Goal: Task Accomplishment & Management: Complete application form

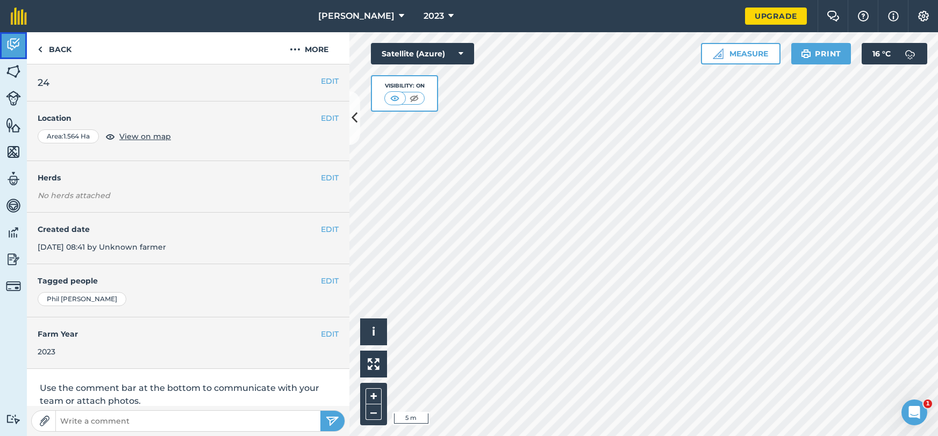
click at [20, 42] on img at bounding box center [13, 45] width 15 height 16
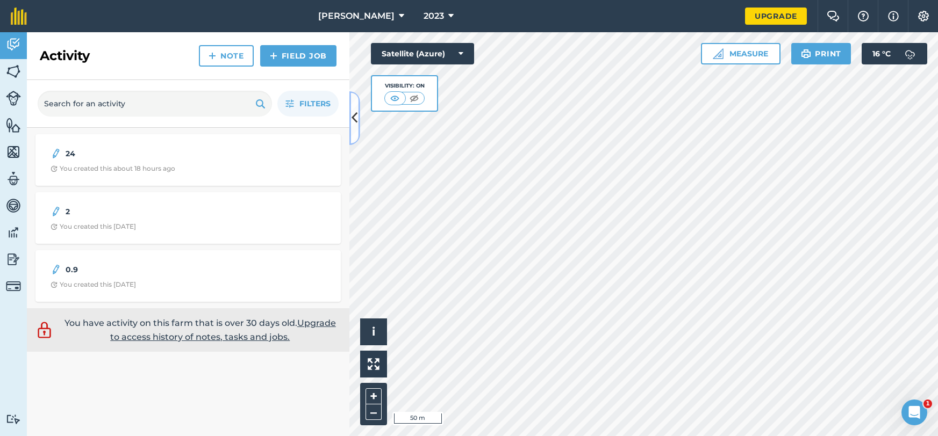
click at [357, 120] on icon at bounding box center [354, 118] width 6 height 19
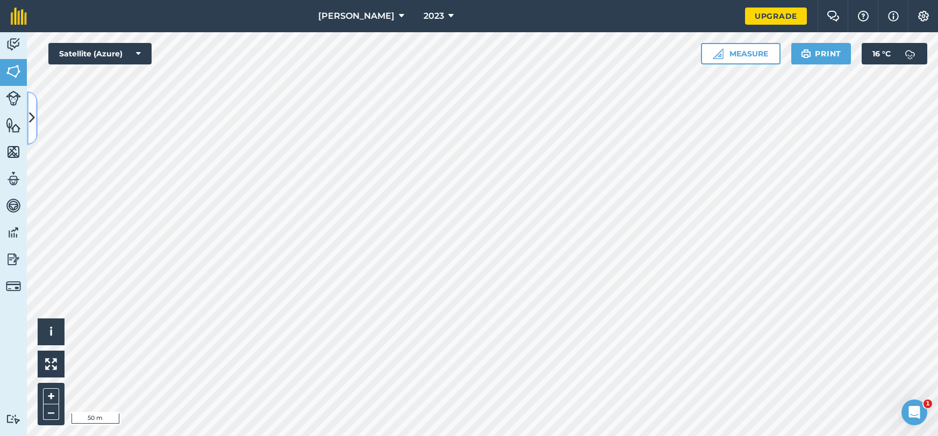
click at [31, 112] on icon at bounding box center [32, 118] width 6 height 19
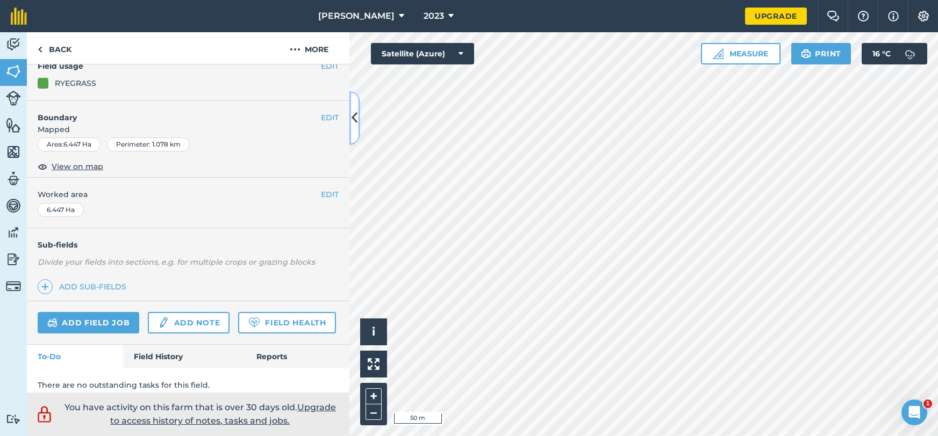
scroll to position [112, 0]
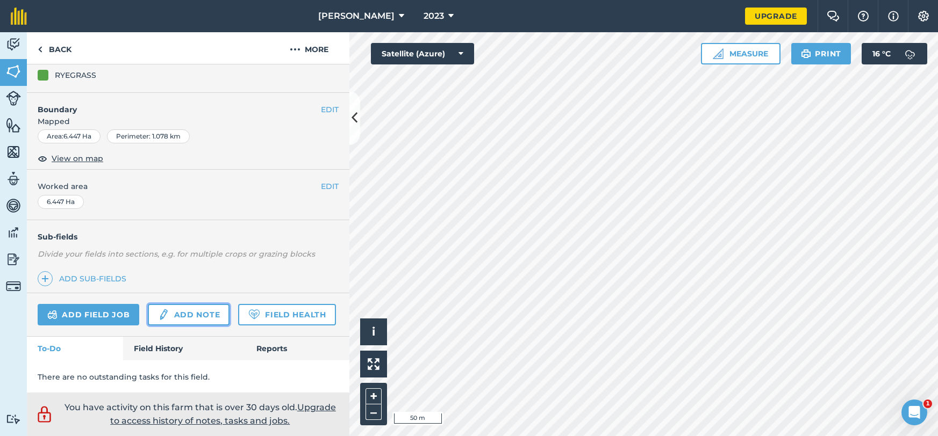
click at [212, 310] on link "Add note" at bounding box center [189, 314] width 82 height 21
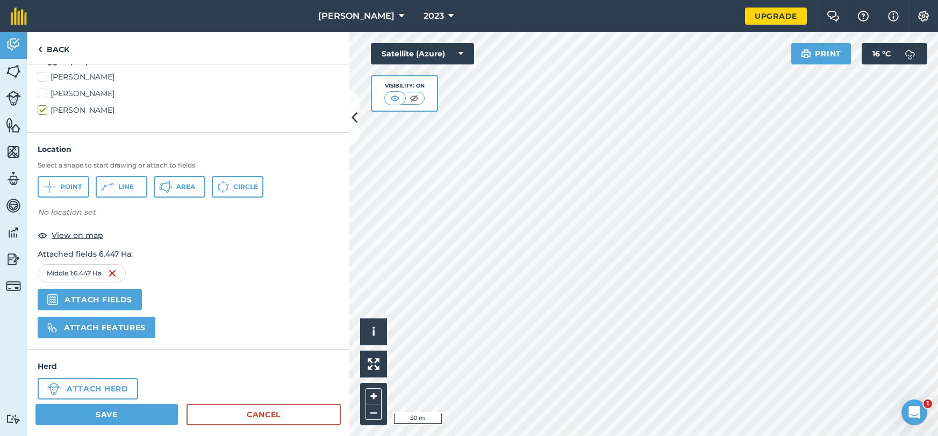
scroll to position [279, 0]
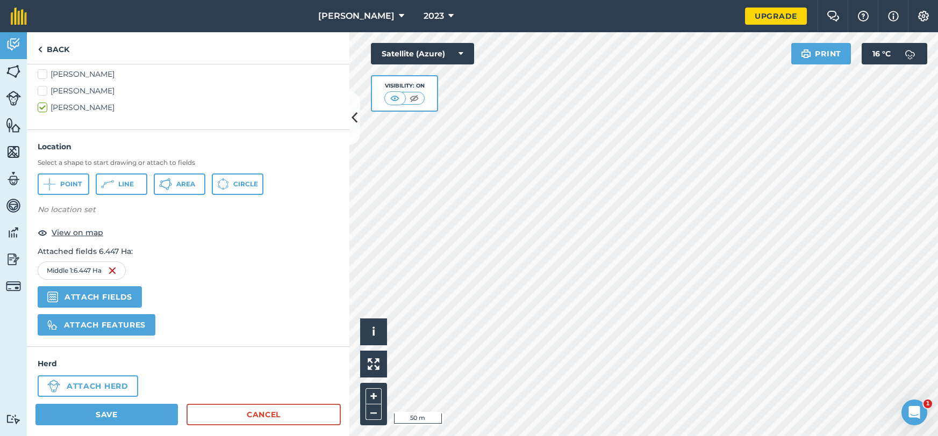
click at [116, 268] on img at bounding box center [112, 270] width 9 height 13
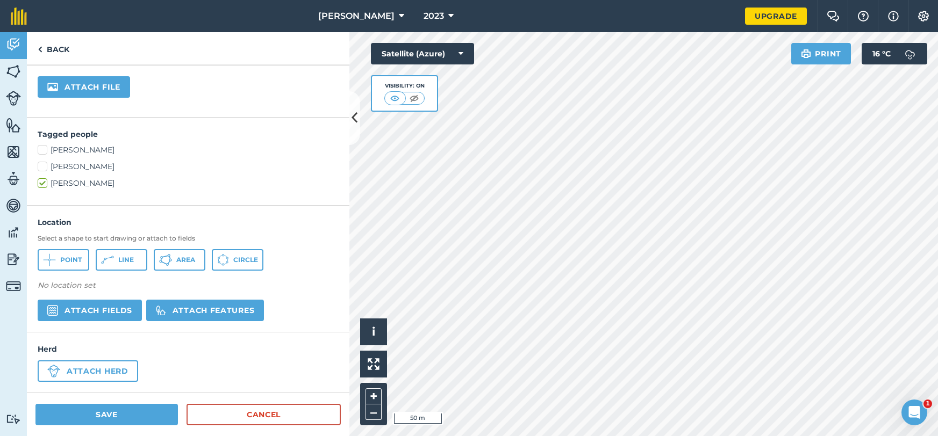
scroll to position [203, 0]
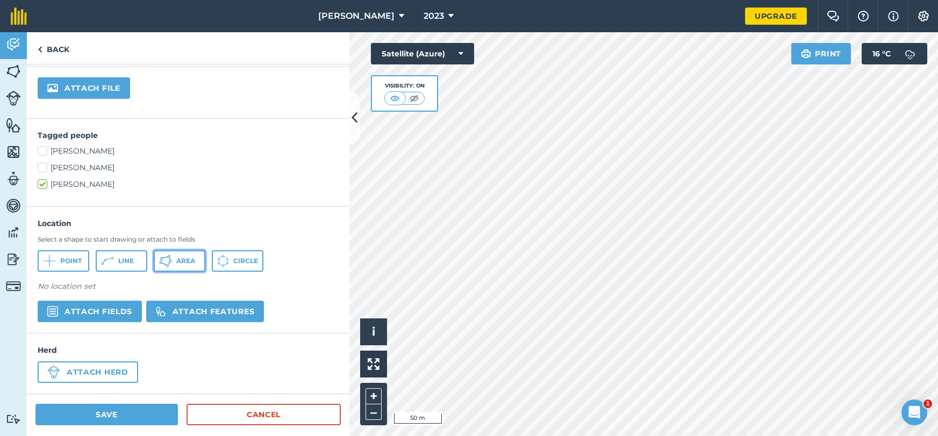
click at [193, 268] on button "Area" at bounding box center [180, 260] width 52 height 21
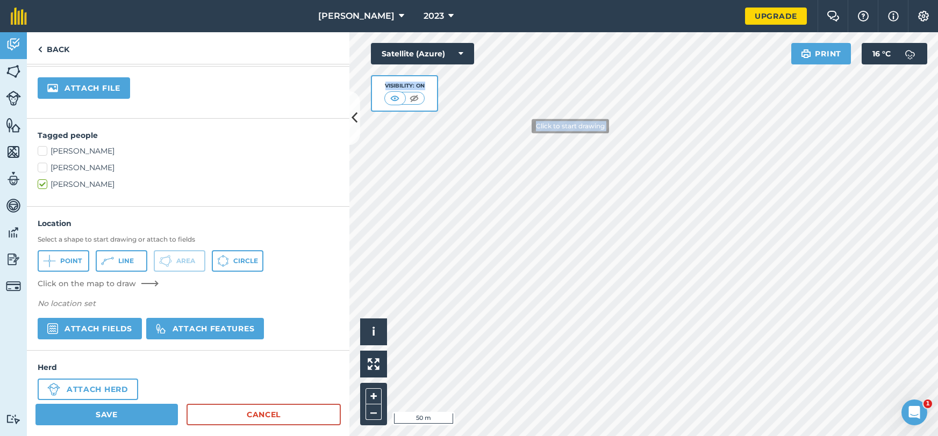
click at [520, 127] on div "Click to start drawing i © 2025 TomTom, Microsoft 50 m + – Satellite (Azure) Vi…" at bounding box center [643, 234] width 588 height 404
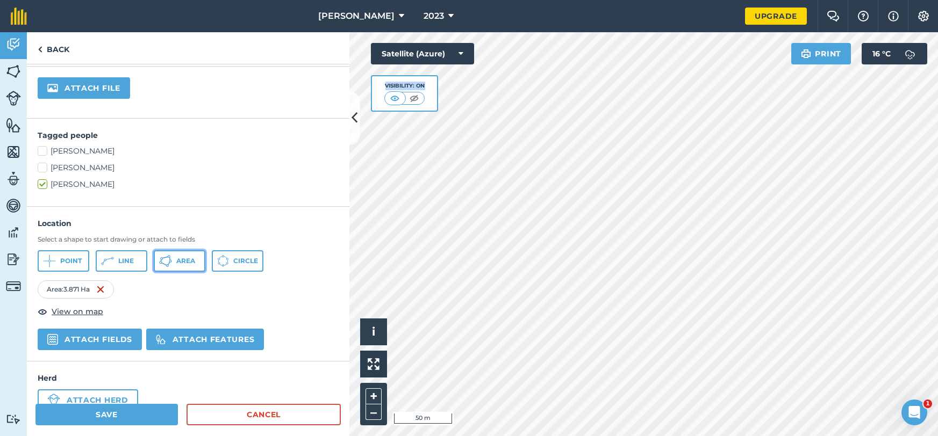
click at [188, 267] on button "Area" at bounding box center [180, 260] width 52 height 21
click at [190, 254] on button "Area" at bounding box center [180, 260] width 52 height 21
click at [185, 257] on span "Area" at bounding box center [185, 261] width 19 height 9
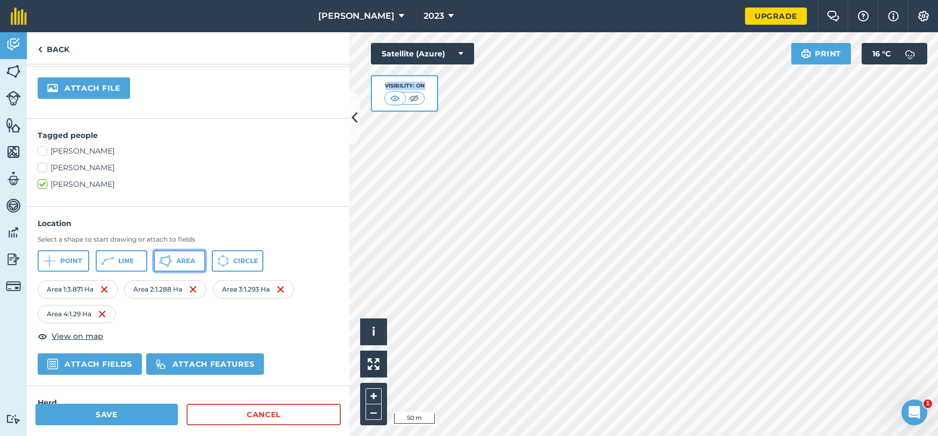
click at [196, 261] on button "Area" at bounding box center [180, 260] width 52 height 21
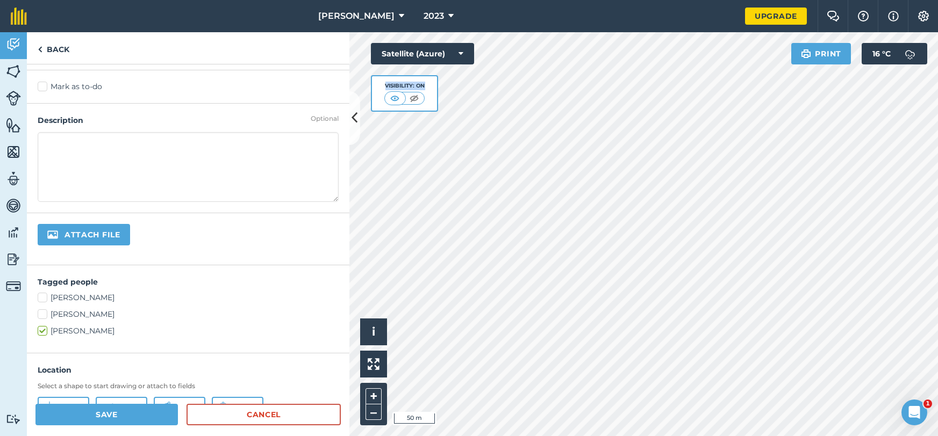
scroll to position [0, 0]
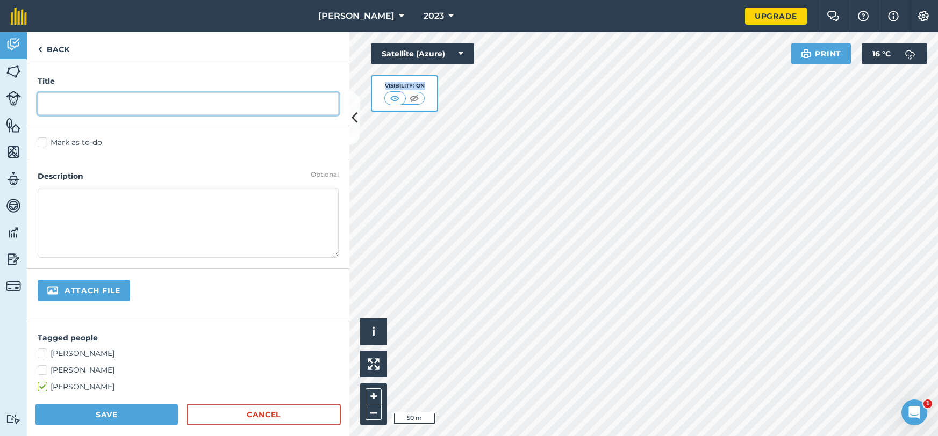
click at [155, 95] on input "text" at bounding box center [188, 103] width 301 height 23
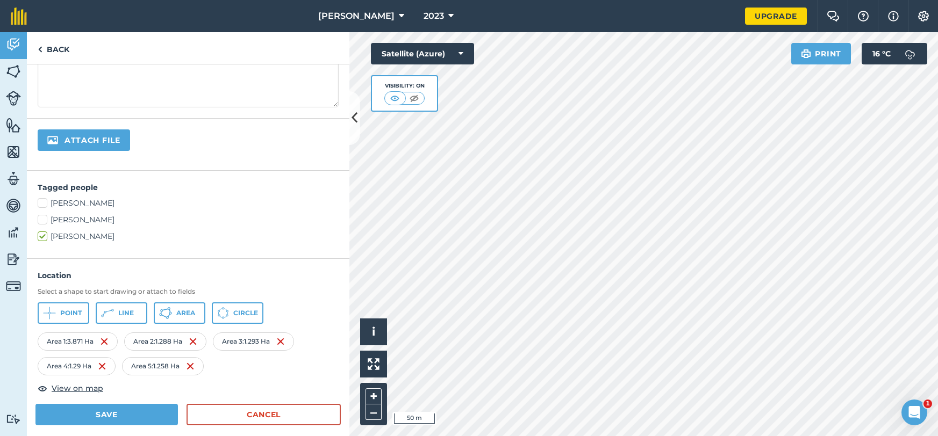
scroll to position [255, 0]
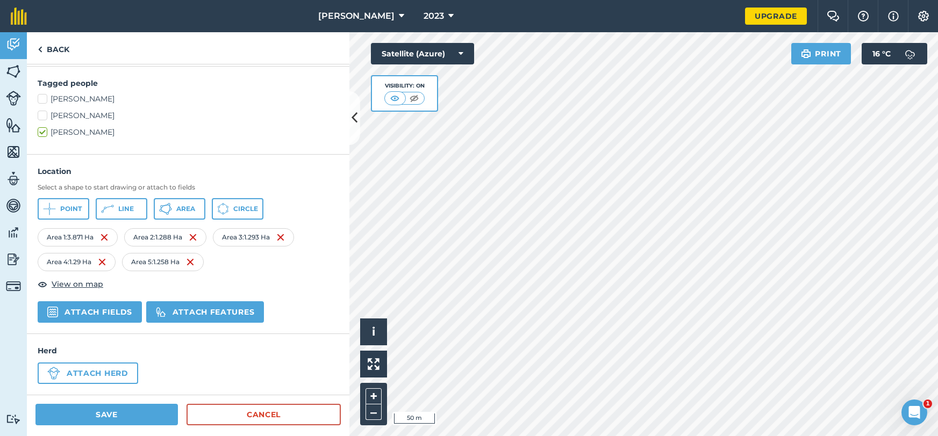
type input "5"
click at [132, 419] on button "Save" at bounding box center [106, 414] width 142 height 21
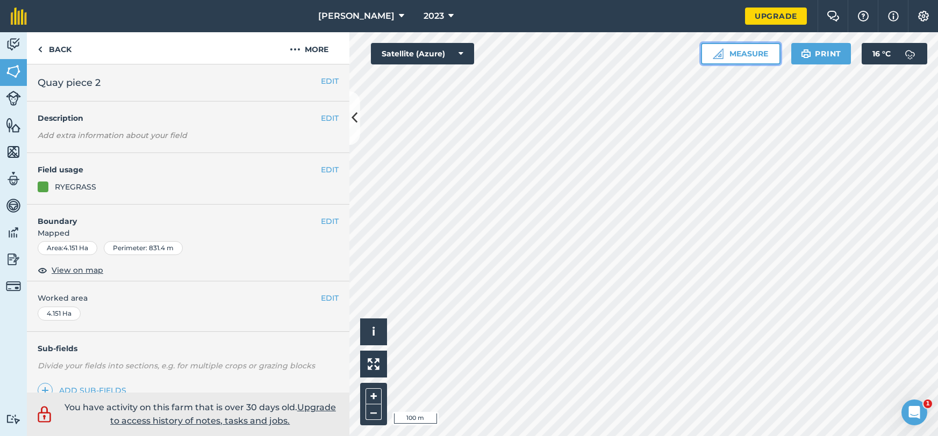
click at [763, 54] on button "Measure" at bounding box center [741, 53] width 80 height 21
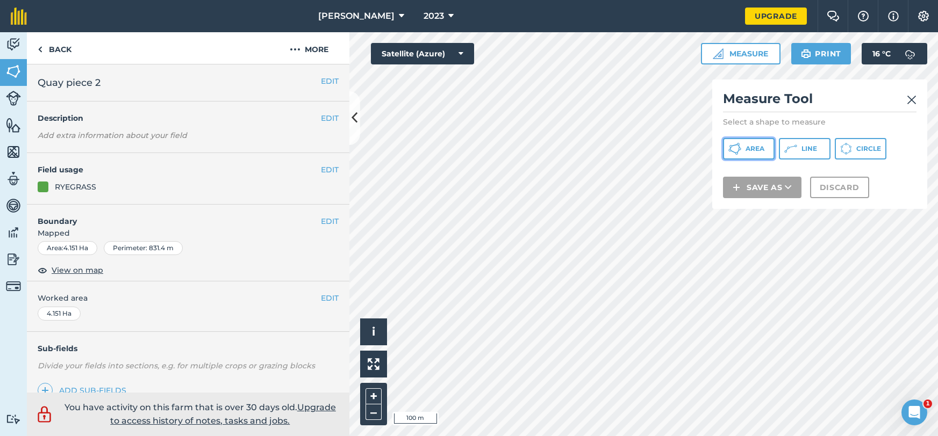
click at [760, 157] on button "Area" at bounding box center [749, 148] width 52 height 21
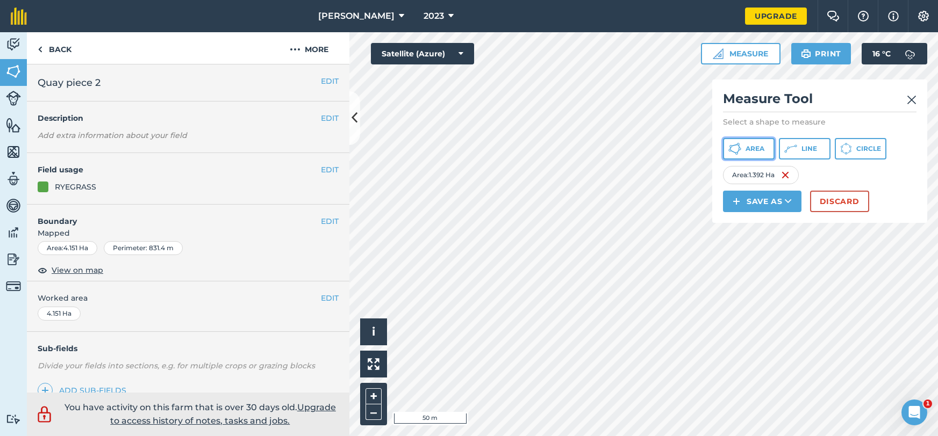
click at [745, 150] on span "Area" at bounding box center [754, 149] width 19 height 9
click at [770, 203] on button "Save as" at bounding box center [762, 201] width 78 height 21
click at [756, 270] on link "Note" at bounding box center [761, 274] width 75 height 24
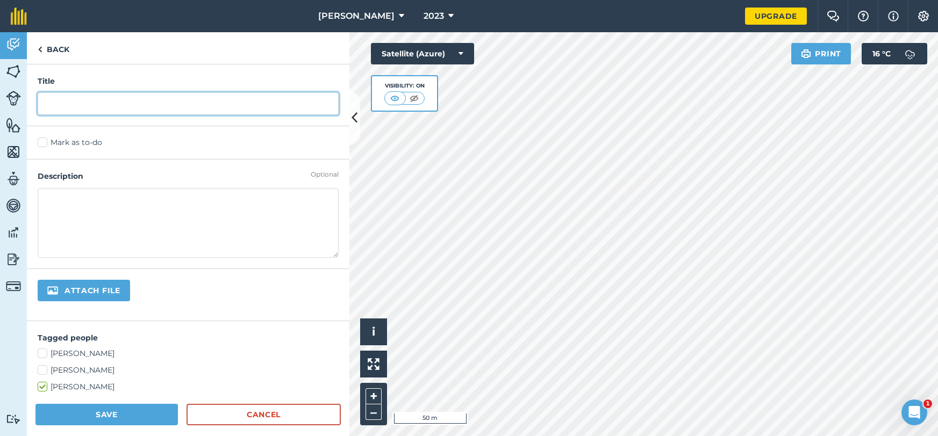
click at [224, 105] on input "text" at bounding box center [188, 103] width 301 height 23
type input "3"
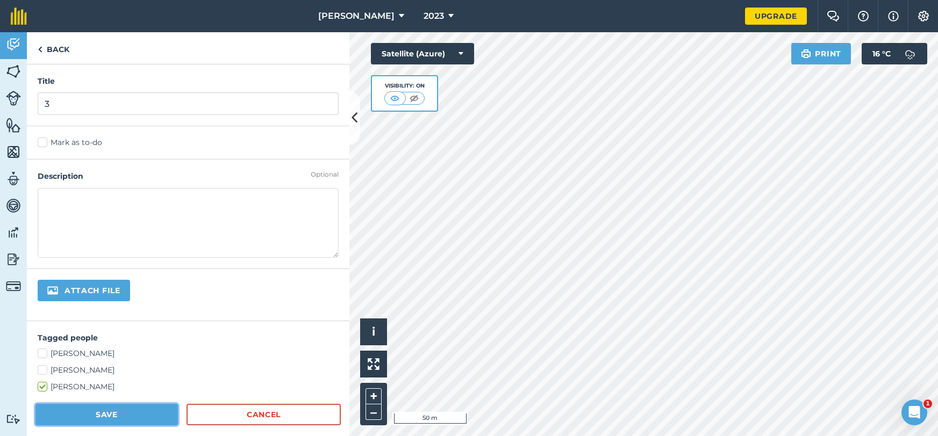
click at [138, 415] on button "Save" at bounding box center [106, 414] width 142 height 21
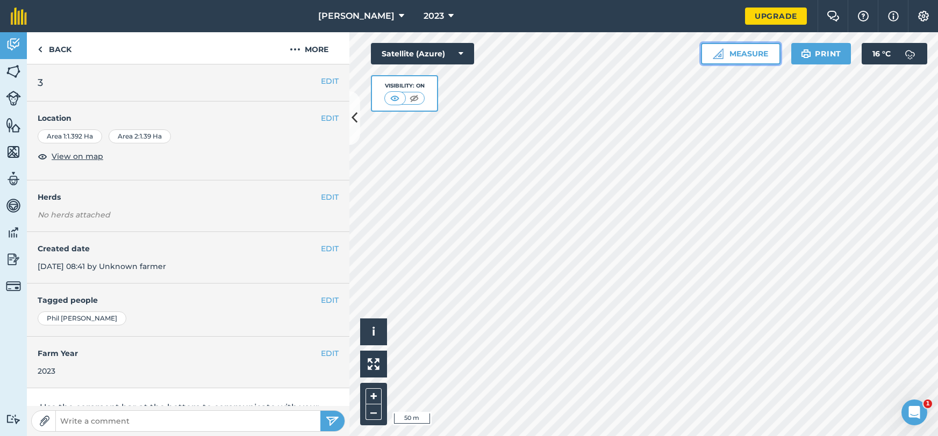
click at [756, 61] on button "Measure" at bounding box center [741, 53] width 80 height 21
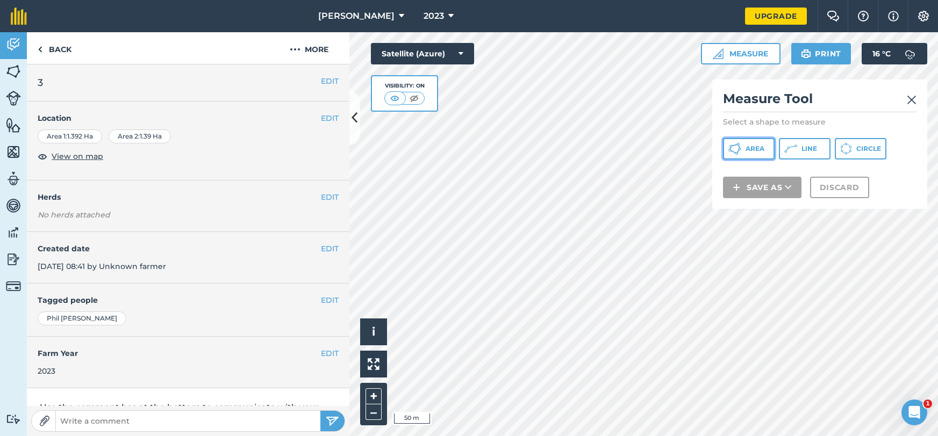
click at [754, 151] on span "Area" at bounding box center [754, 149] width 19 height 9
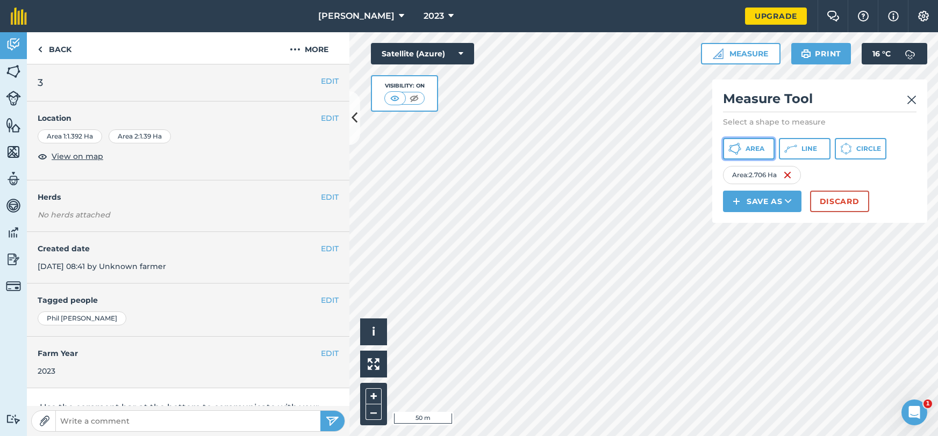
drag, startPoint x: 766, startPoint y: 146, endPoint x: 723, endPoint y: 188, distance: 60.0
click at [765, 147] on button "Area" at bounding box center [749, 148] width 52 height 21
click at [754, 155] on button "Area" at bounding box center [749, 148] width 52 height 21
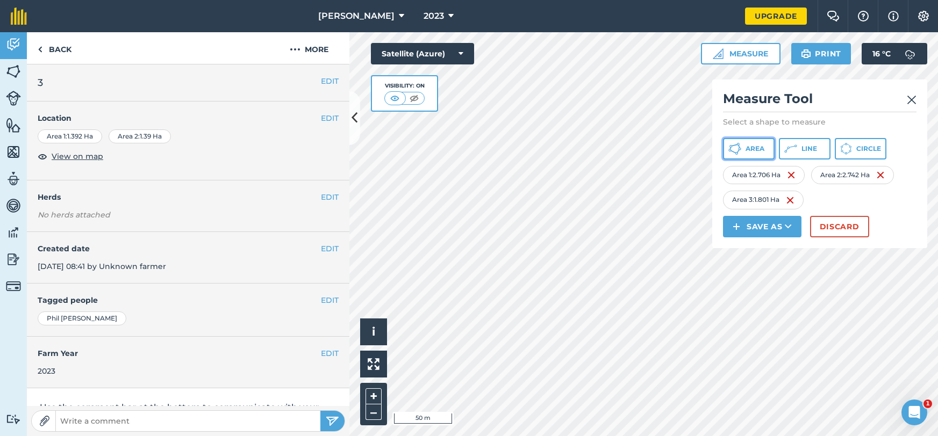
click at [768, 145] on button "Area" at bounding box center [749, 148] width 52 height 21
click at [771, 226] on button "Save as" at bounding box center [762, 226] width 78 height 21
click at [751, 300] on link "Note" at bounding box center [761, 299] width 75 height 24
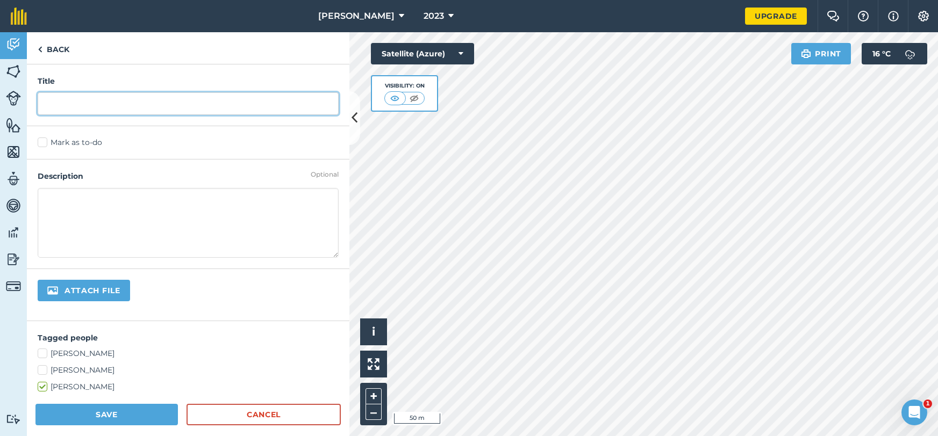
click at [124, 112] on input "text" at bounding box center [188, 103] width 301 height 23
type input "b4"
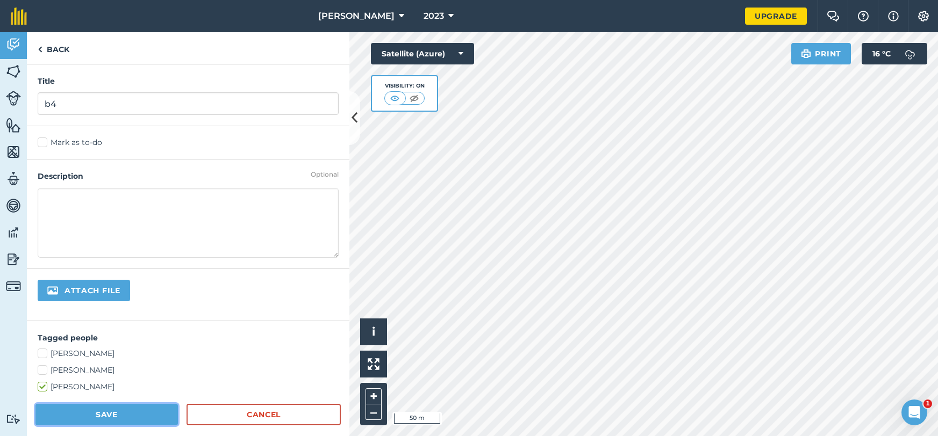
click at [109, 411] on button "Save" at bounding box center [106, 414] width 142 height 21
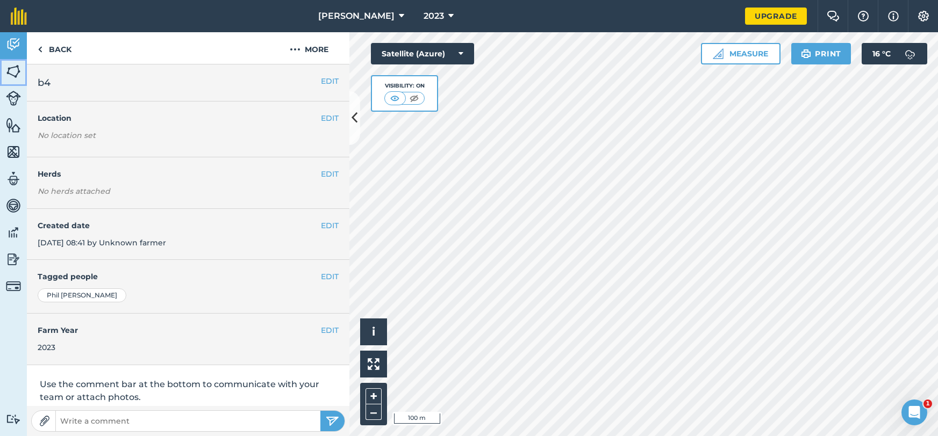
click at [6, 71] on img at bounding box center [13, 71] width 15 height 16
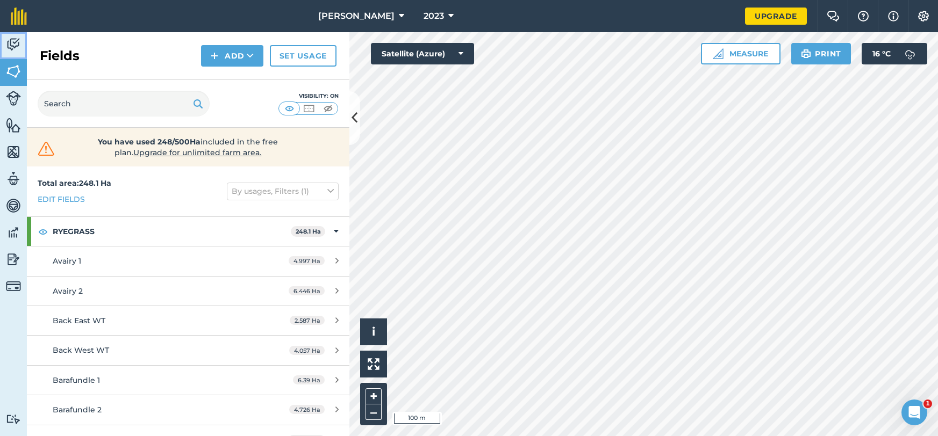
click at [15, 51] on img at bounding box center [13, 45] width 15 height 16
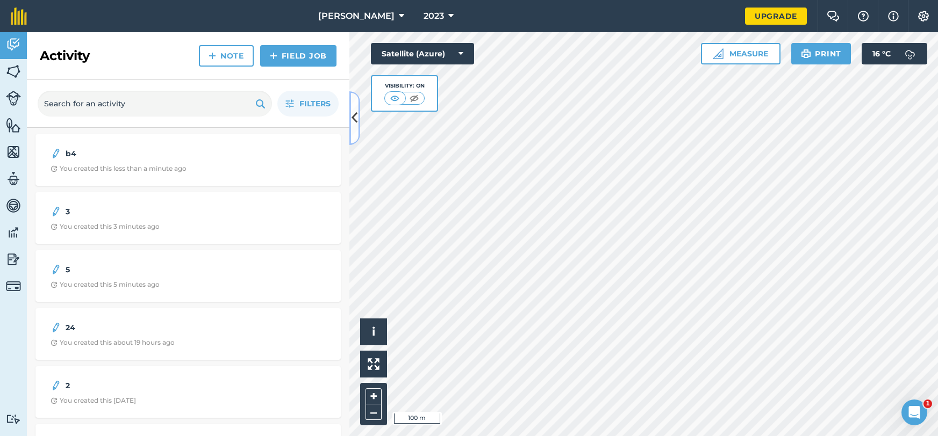
click at [351, 109] on button at bounding box center [354, 118] width 11 height 54
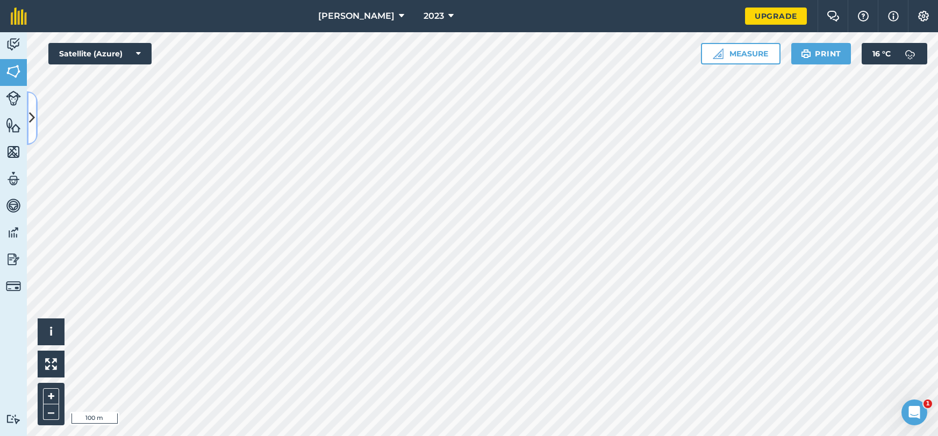
click at [30, 119] on icon at bounding box center [32, 118] width 6 height 19
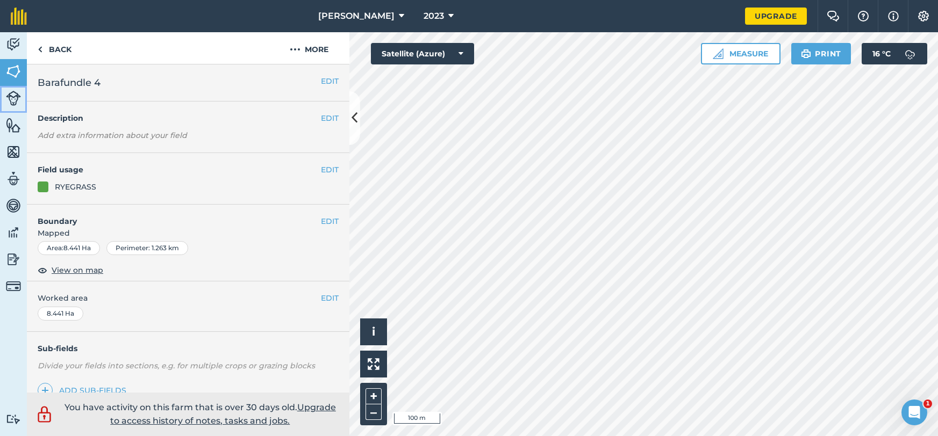
click at [15, 96] on img at bounding box center [13, 98] width 15 height 15
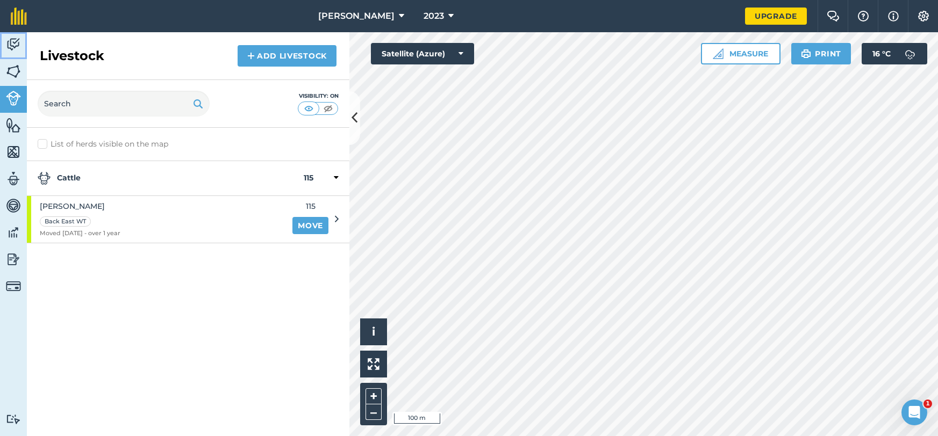
click at [16, 49] on img at bounding box center [13, 45] width 15 height 16
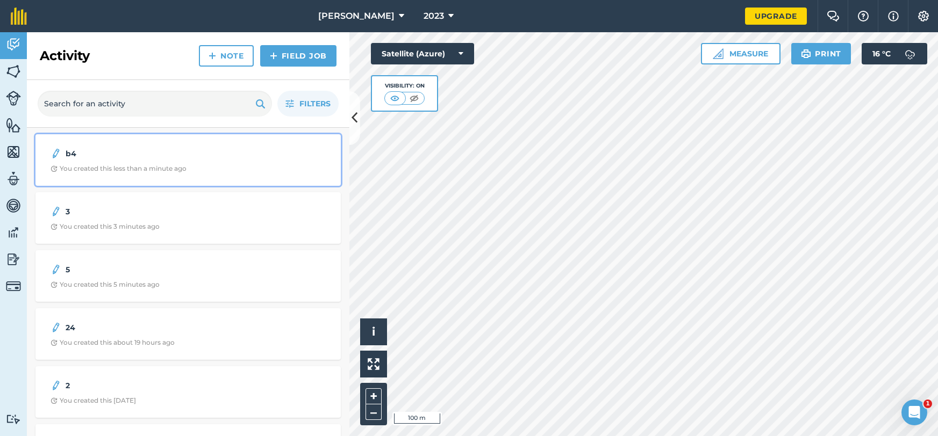
click at [83, 155] on strong "b4" at bounding box center [151, 154] width 170 height 12
click at [167, 166] on div "You created this less than a minute ago" at bounding box center [119, 168] width 136 height 9
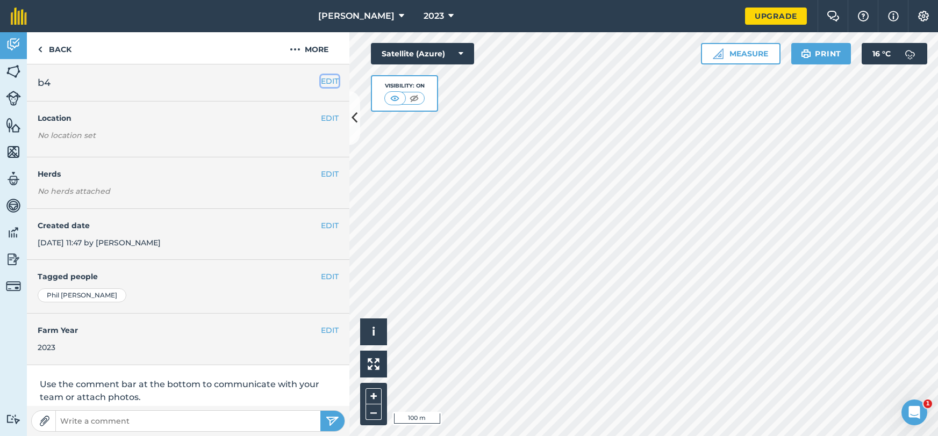
click at [331, 81] on button "EDIT" at bounding box center [330, 81] width 18 height 12
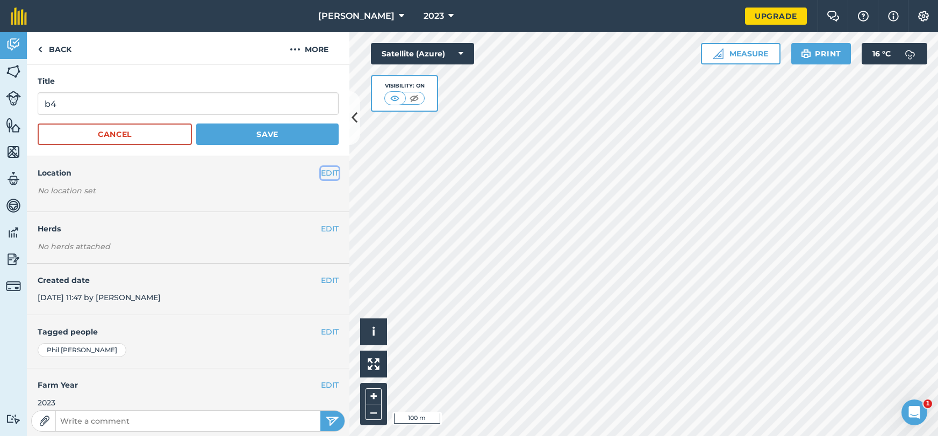
click at [332, 172] on button "EDIT" at bounding box center [330, 173] width 18 height 12
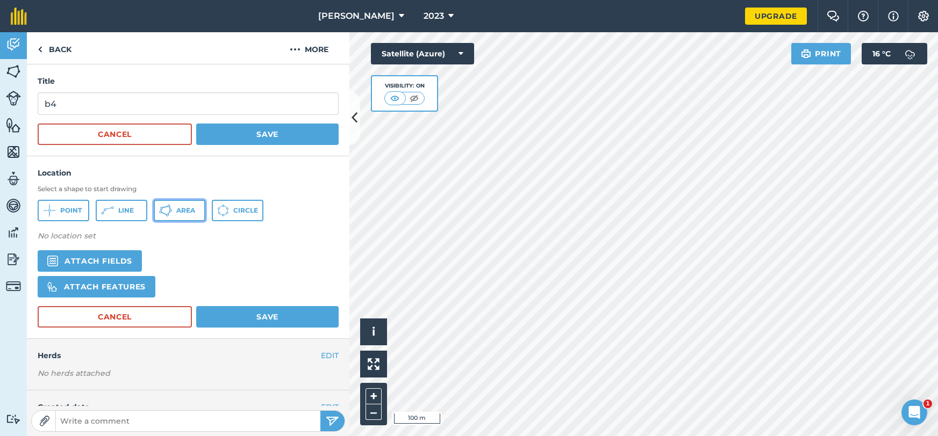
click at [180, 218] on button "Area" at bounding box center [180, 210] width 52 height 21
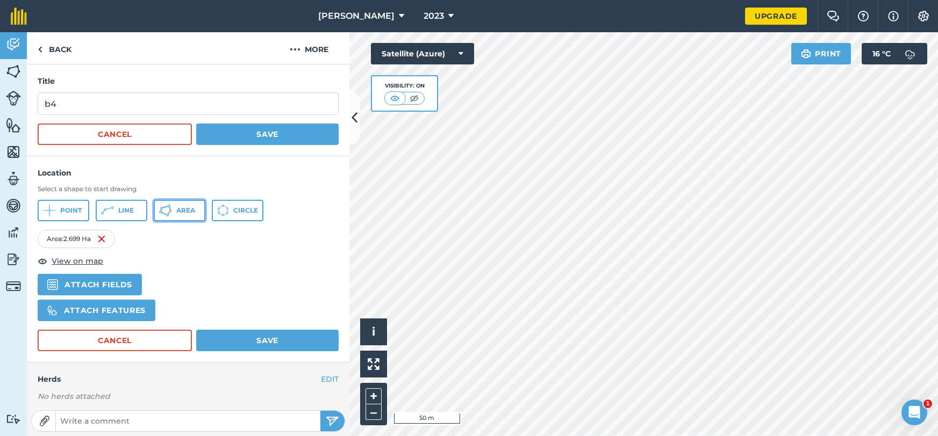
click at [196, 216] on button "Area" at bounding box center [180, 210] width 52 height 21
click at [178, 210] on span "Area" at bounding box center [185, 210] width 19 height 9
click at [275, 339] on button "Save" at bounding box center [267, 340] width 142 height 21
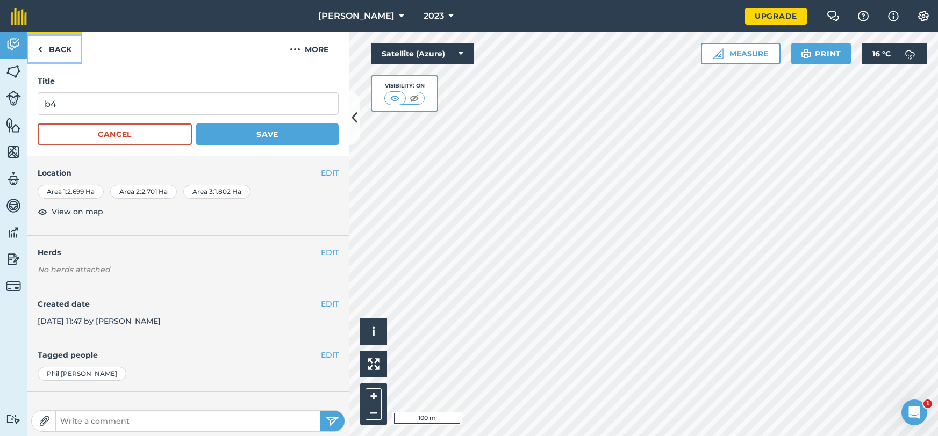
click at [56, 48] on link "Back" at bounding box center [54, 48] width 55 height 32
